Goal: Information Seeking & Learning: Learn about a topic

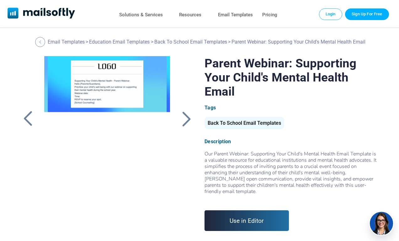
scroll to position [1, 0]
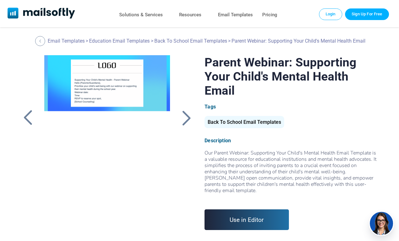
click at [183, 118] on div at bounding box center [187, 118] width 16 height 16
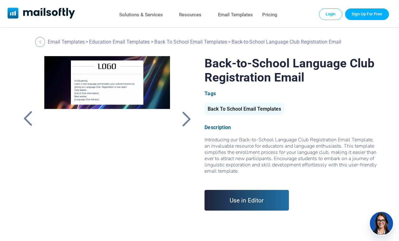
click at [183, 118] on div at bounding box center [187, 119] width 16 height 16
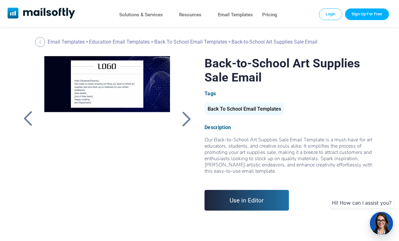
click at [183, 118] on div at bounding box center [187, 119] width 16 height 16
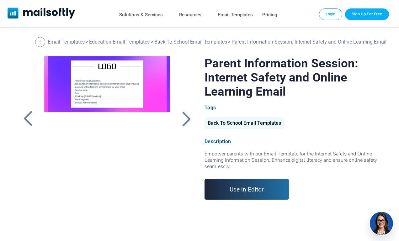
click at [183, 118] on div at bounding box center [187, 119] width 16 height 16
